Goal: Use online tool/utility: Utilize a website feature to perform a specific function

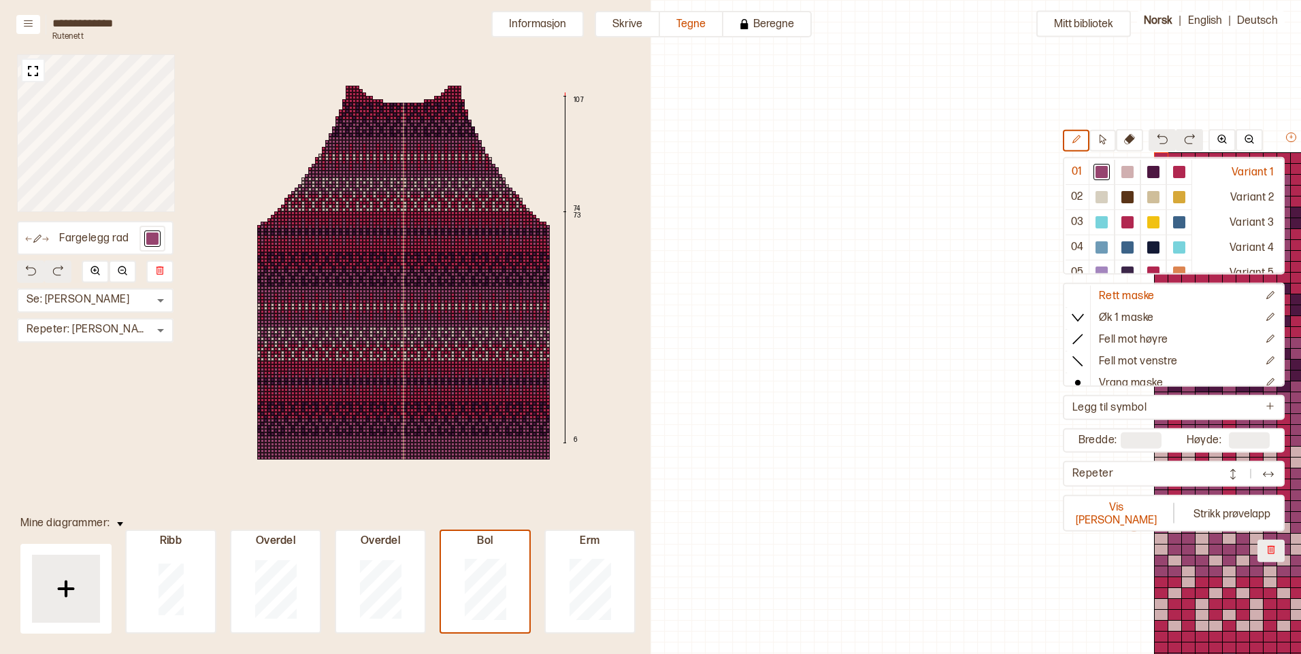
scroll to position [391, 303]
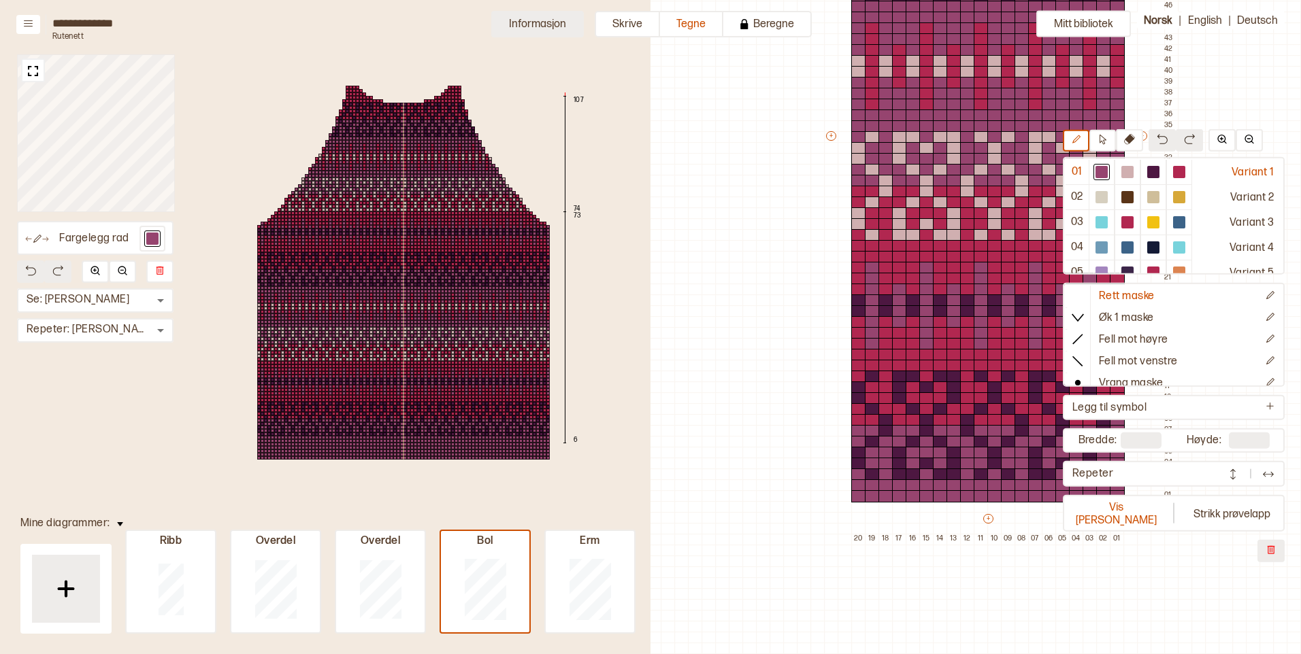
click at [518, 24] on button "Informasjon" at bounding box center [537, 24] width 93 height 27
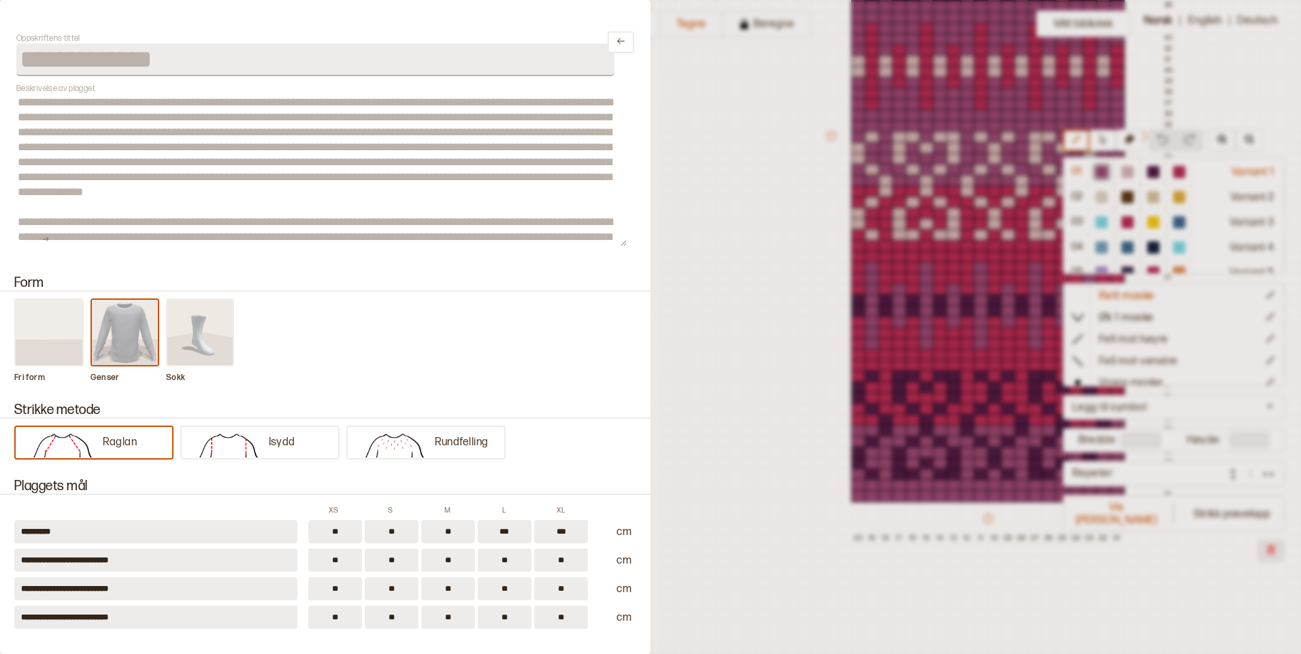
drag, startPoint x: 1277, startPoint y: 188, endPoint x: 1280, endPoint y: 218, distance: 30.8
click at [1287, 256] on div at bounding box center [650, 327] width 1301 height 654
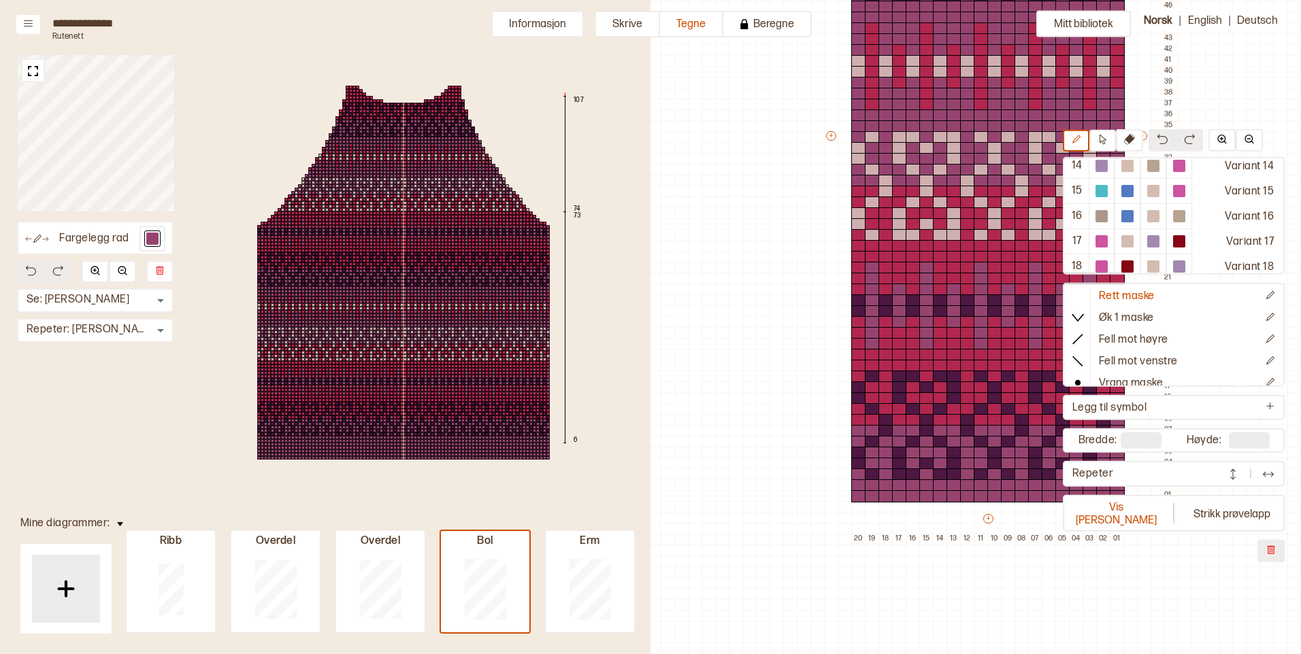
scroll to position [341, 0]
click at [1254, 264] on div "Variant 18" at bounding box center [1237, 259] width 90 height 25
click at [1235, 189] on div "Variant 15" at bounding box center [1237, 183] width 90 height 25
click at [550, 19] on button "Informasjon" at bounding box center [537, 24] width 93 height 27
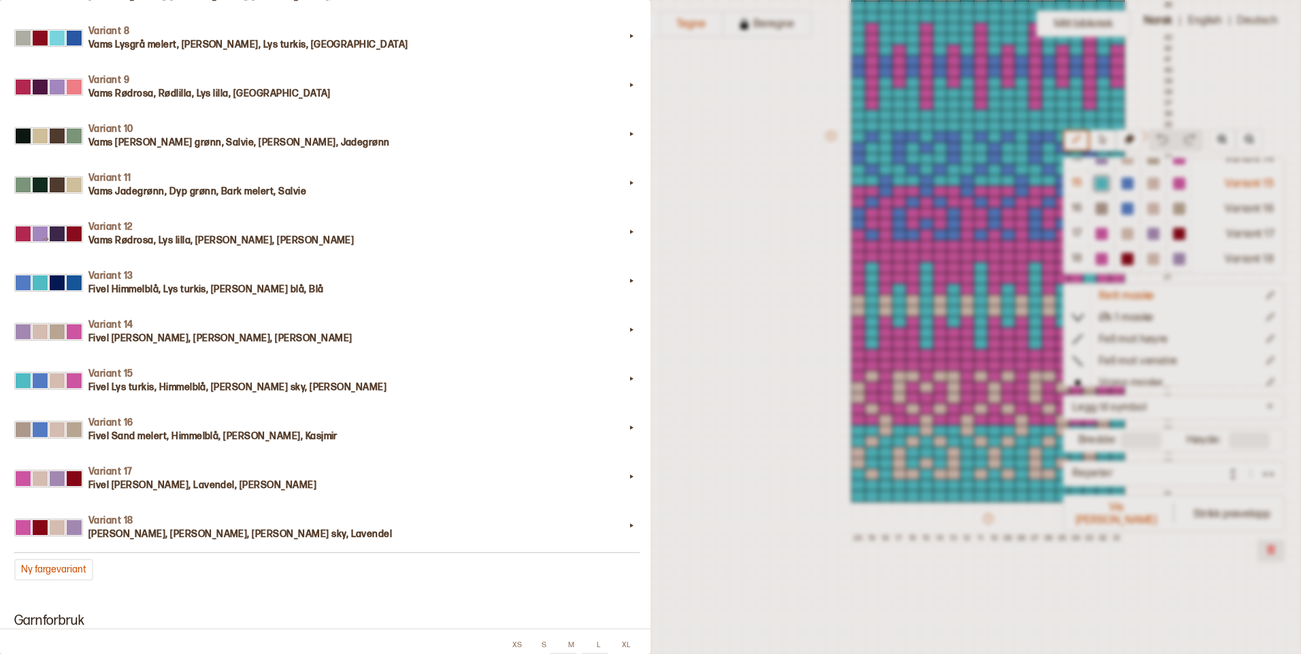
scroll to position [1899, 0]
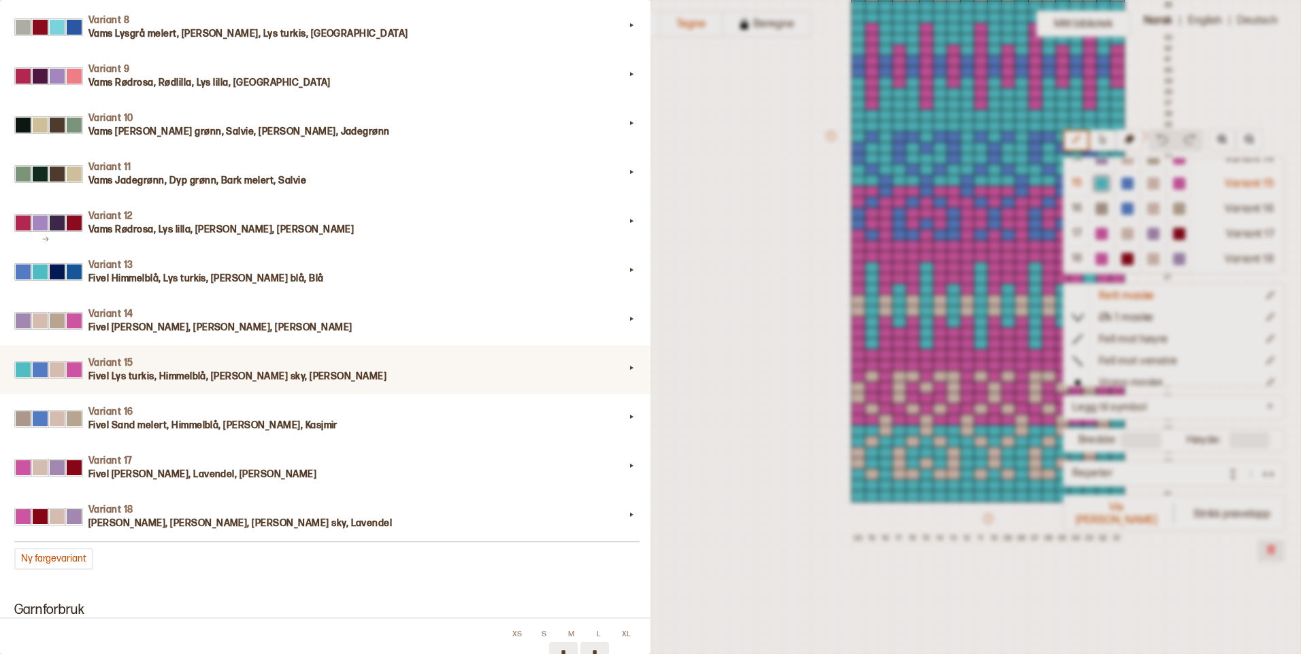
click at [447, 379] on h3 "Fivel Lys turkis, Himmelblå, [PERSON_NAME] sky, [PERSON_NAME]" at bounding box center [356, 377] width 536 height 14
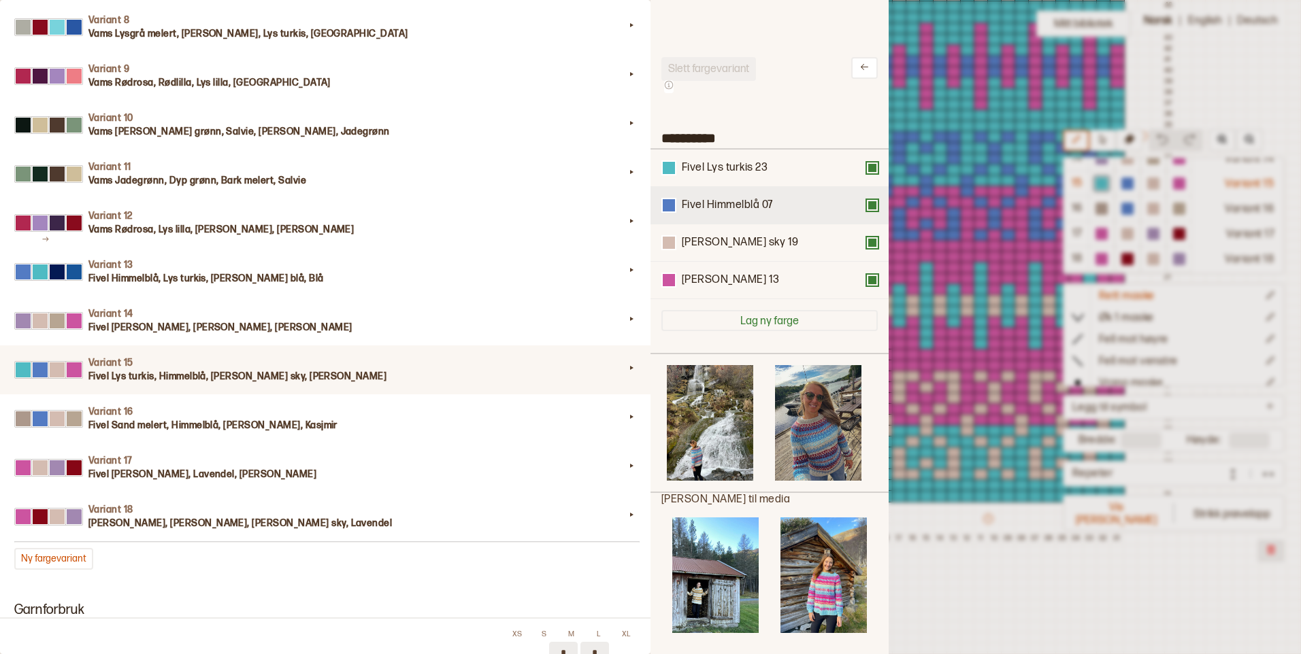
scroll to position [398, 218]
drag, startPoint x: 728, startPoint y: 211, endPoint x: 728, endPoint y: 169, distance: 42.2
click at [728, 169] on div "Fivel Lys turkis 23 Fivel Himmelblå 07 [PERSON_NAME] sky 19 [PERSON_NAME] 13" at bounding box center [769, 225] width 216 height 150
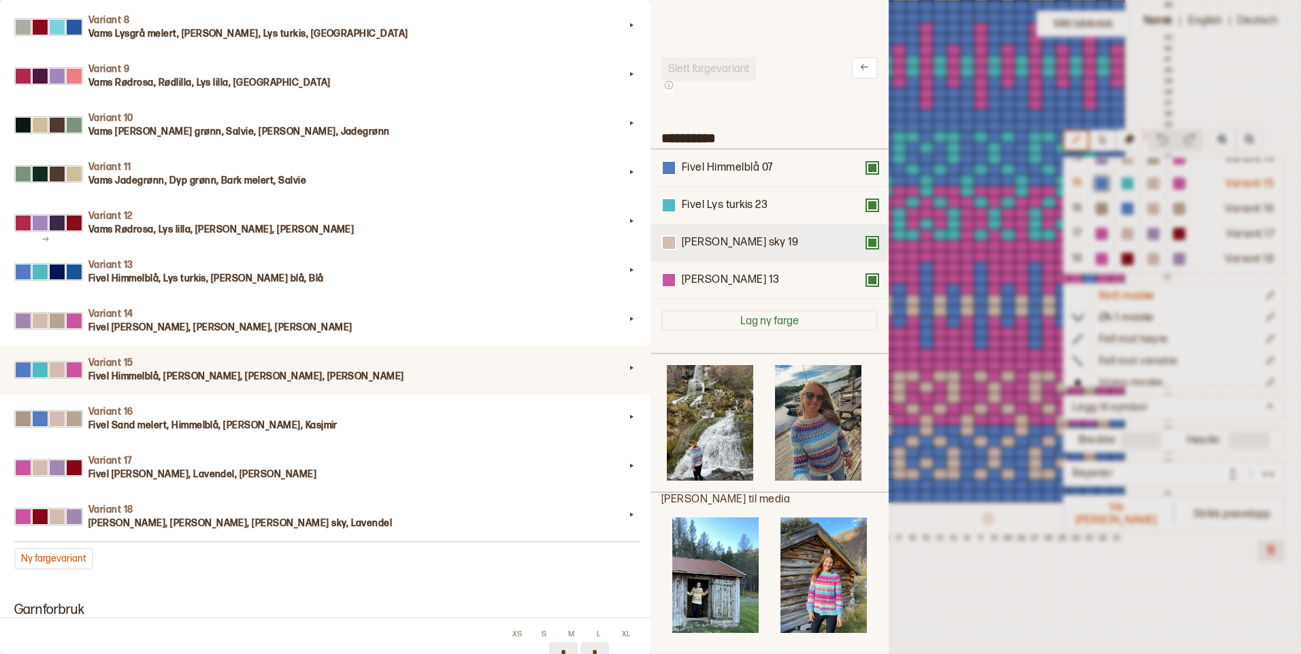
click at [729, 249] on div "[PERSON_NAME] sky 19" at bounding box center [740, 243] width 117 height 14
click at [669, 244] on div at bounding box center [669, 243] width 12 height 12
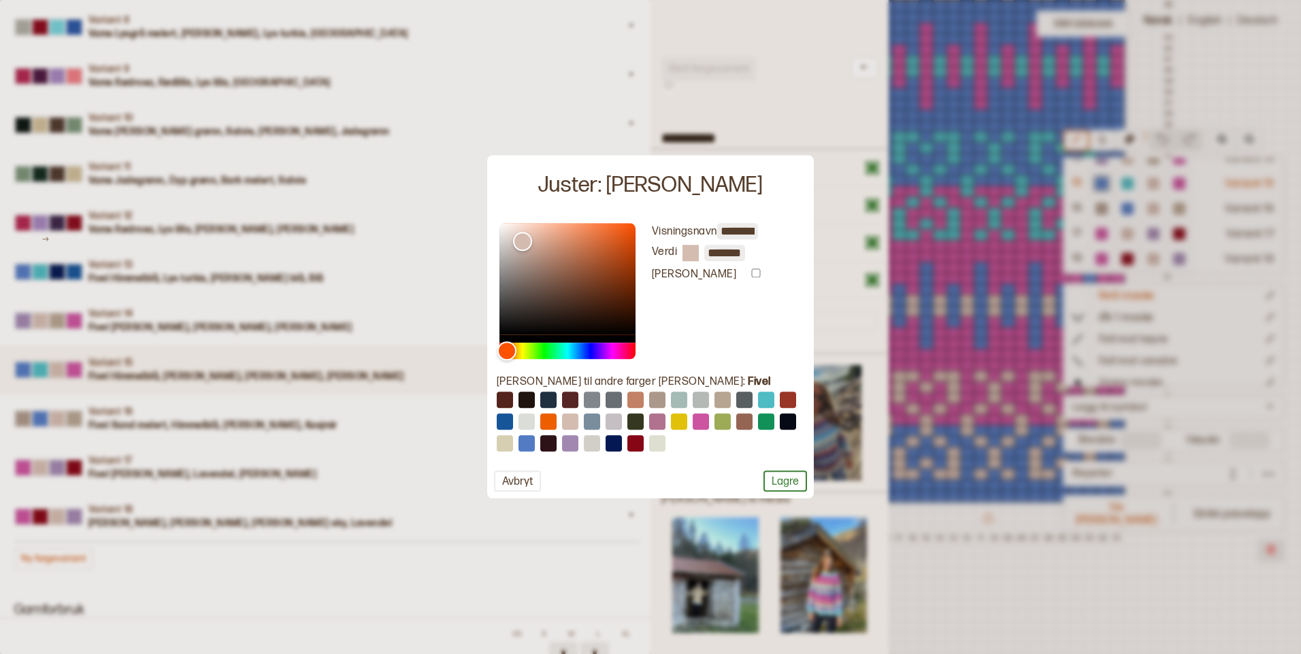
click at [654, 442] on button at bounding box center [657, 444] width 16 height 16
type input "*****"
type input "*******"
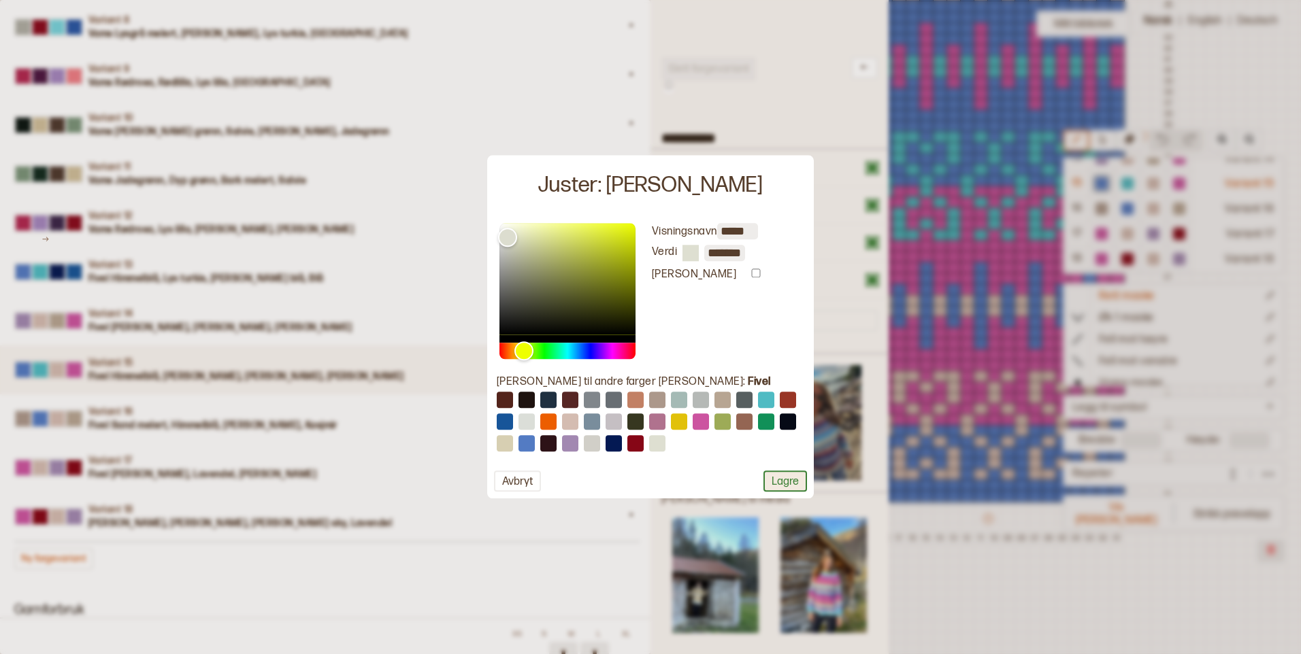
click at [788, 482] on button "Lagre" at bounding box center [785, 481] width 44 height 21
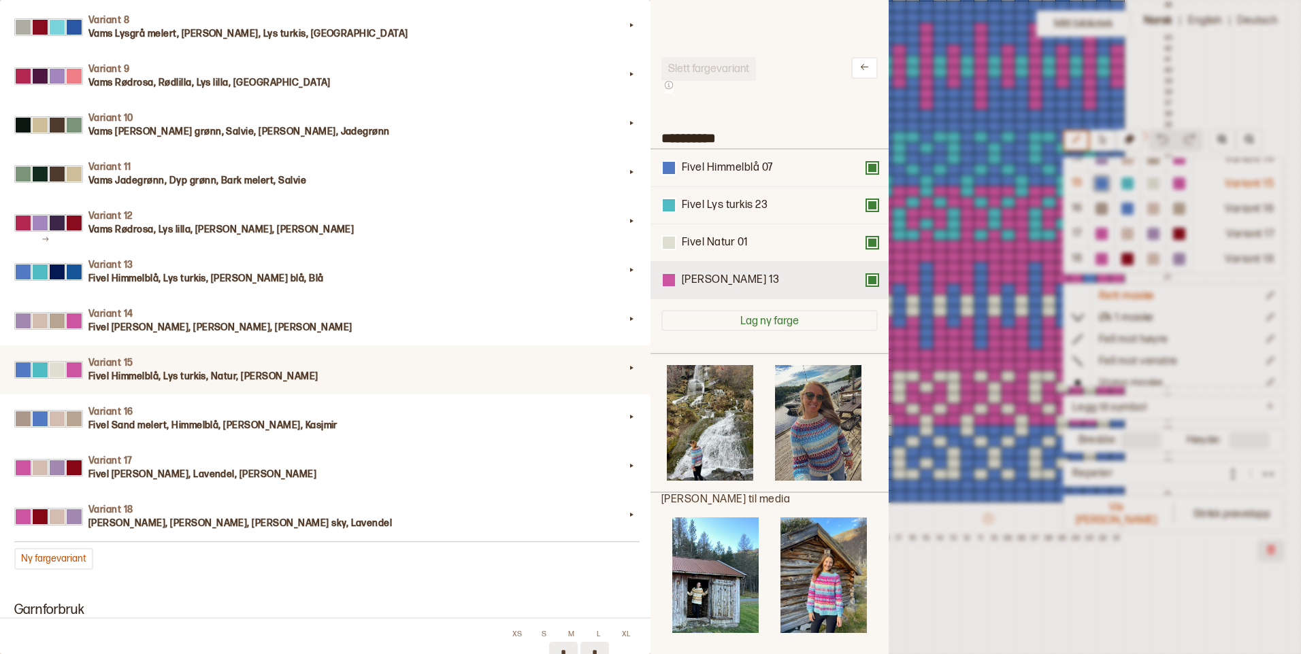
click at [666, 282] on div at bounding box center [669, 280] width 12 height 12
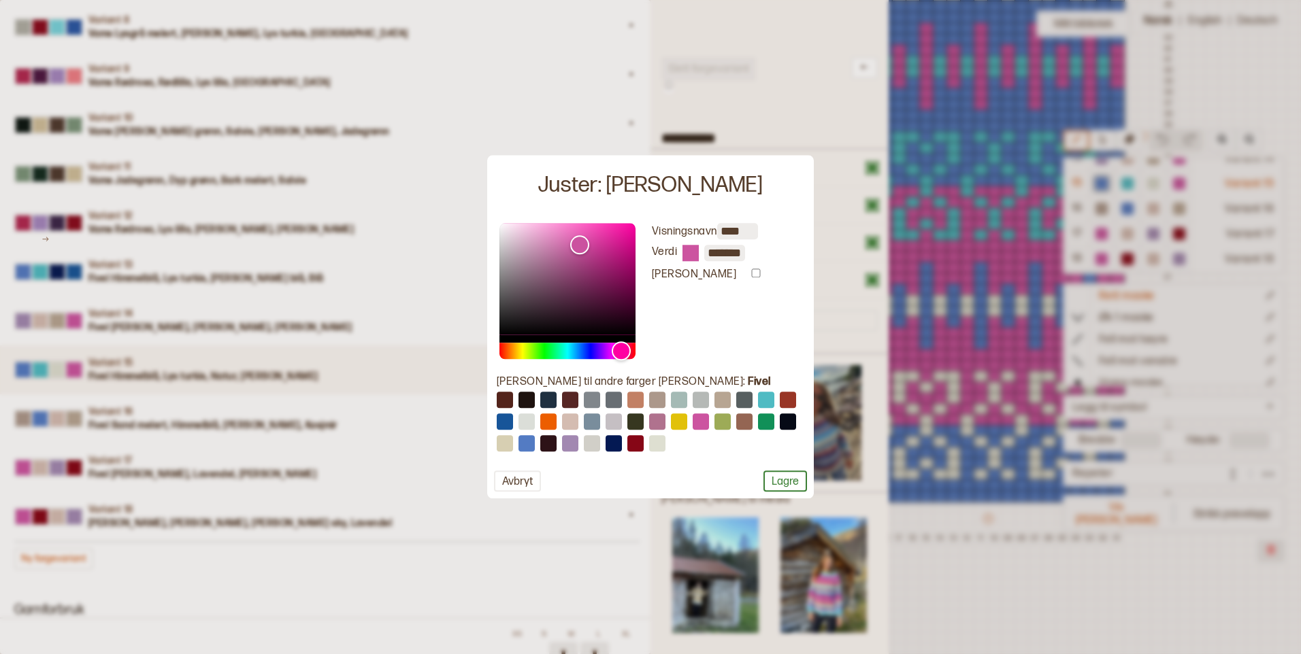
click at [571, 448] on button at bounding box center [570, 444] width 16 height 16
type input "********"
type input "*******"
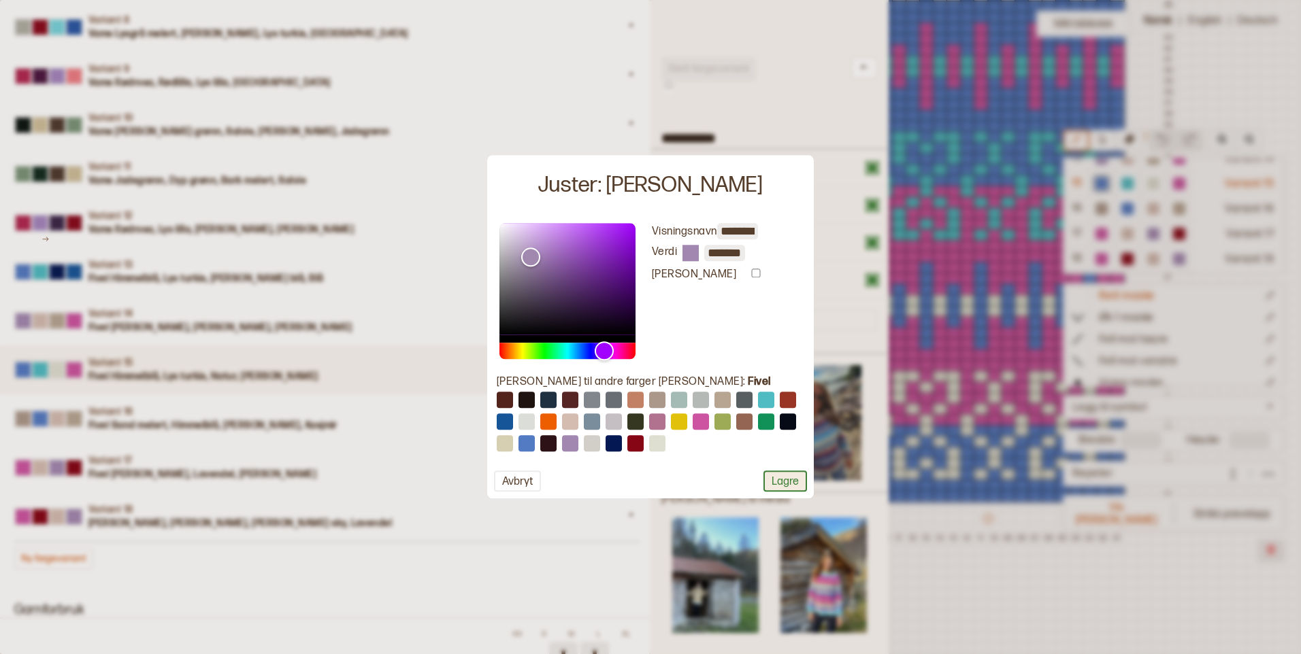
click at [780, 486] on button "Lagre" at bounding box center [785, 481] width 44 height 21
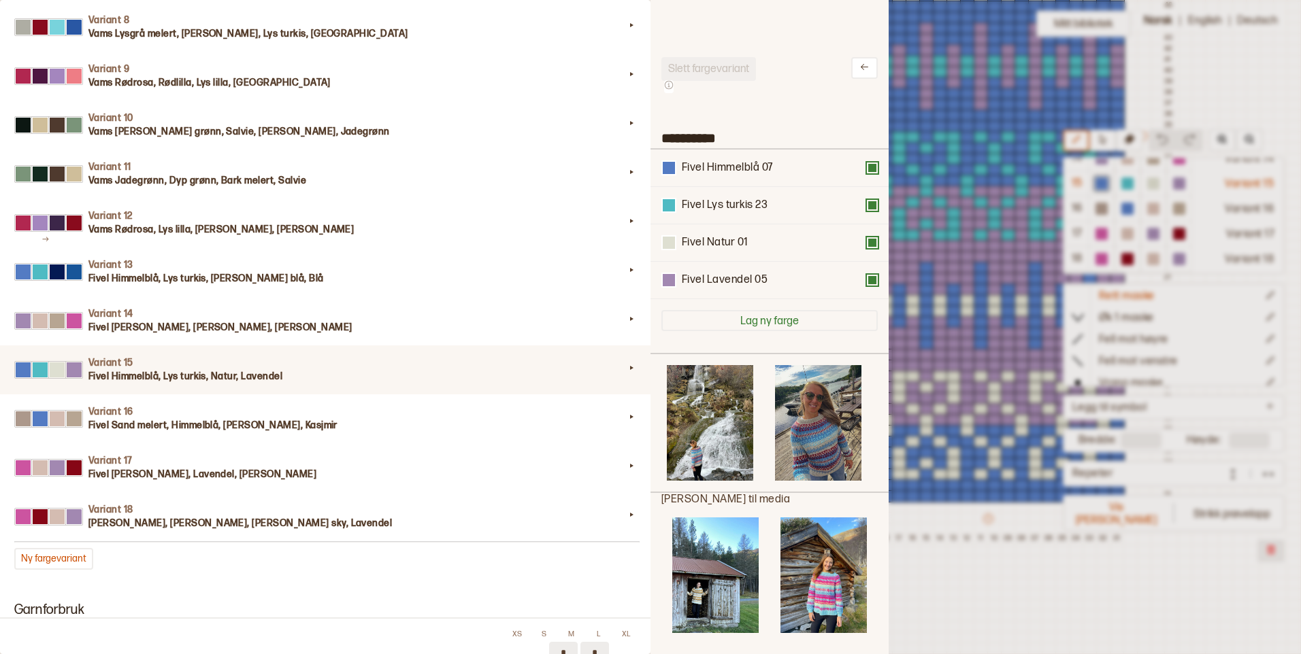
click at [1030, 569] on div at bounding box center [650, 327] width 1301 height 654
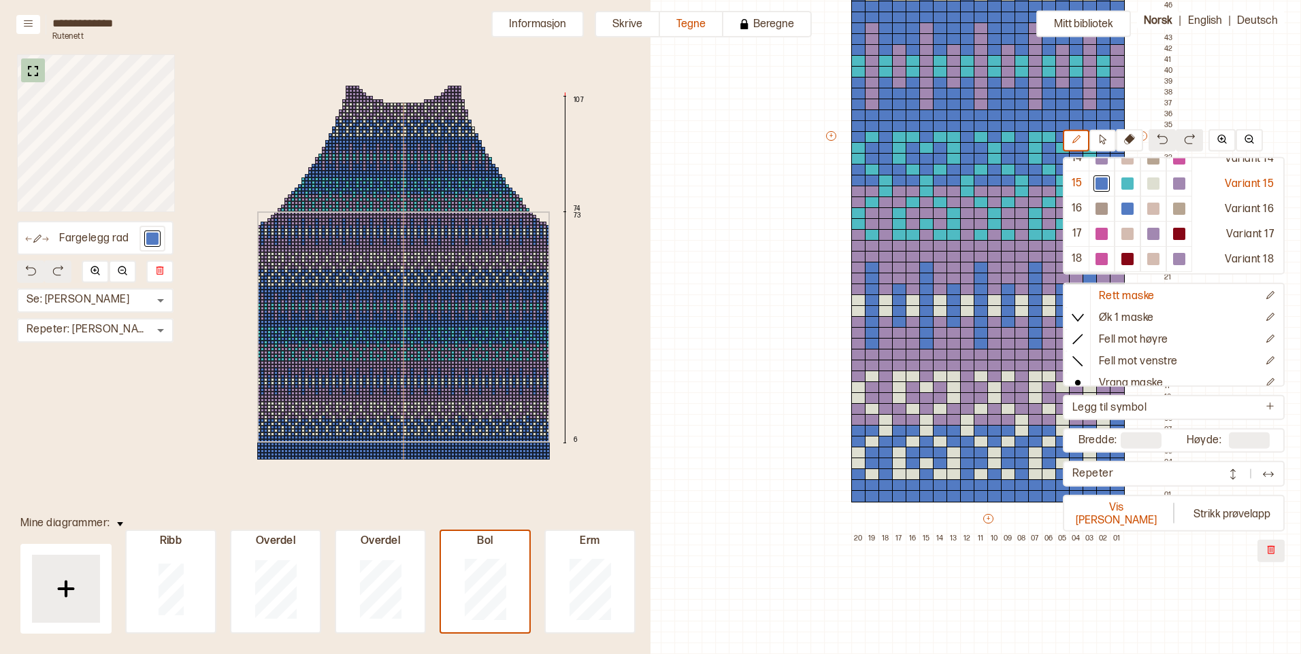
click at [29, 69] on img at bounding box center [32, 71] width 17 height 17
